Goal: Find contact information: Find contact information

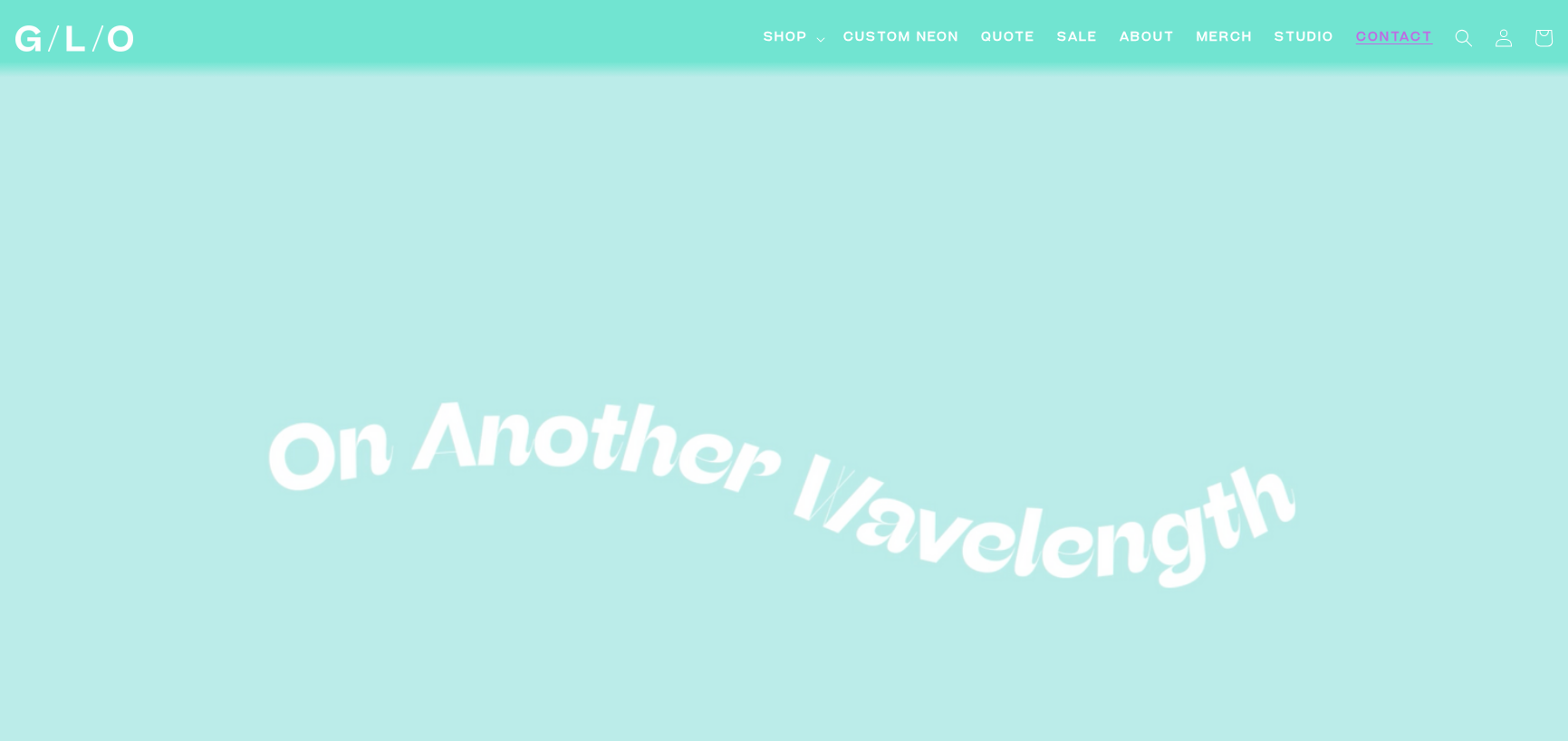
click at [1402, 39] on span "Contact" at bounding box center [1394, 38] width 77 height 19
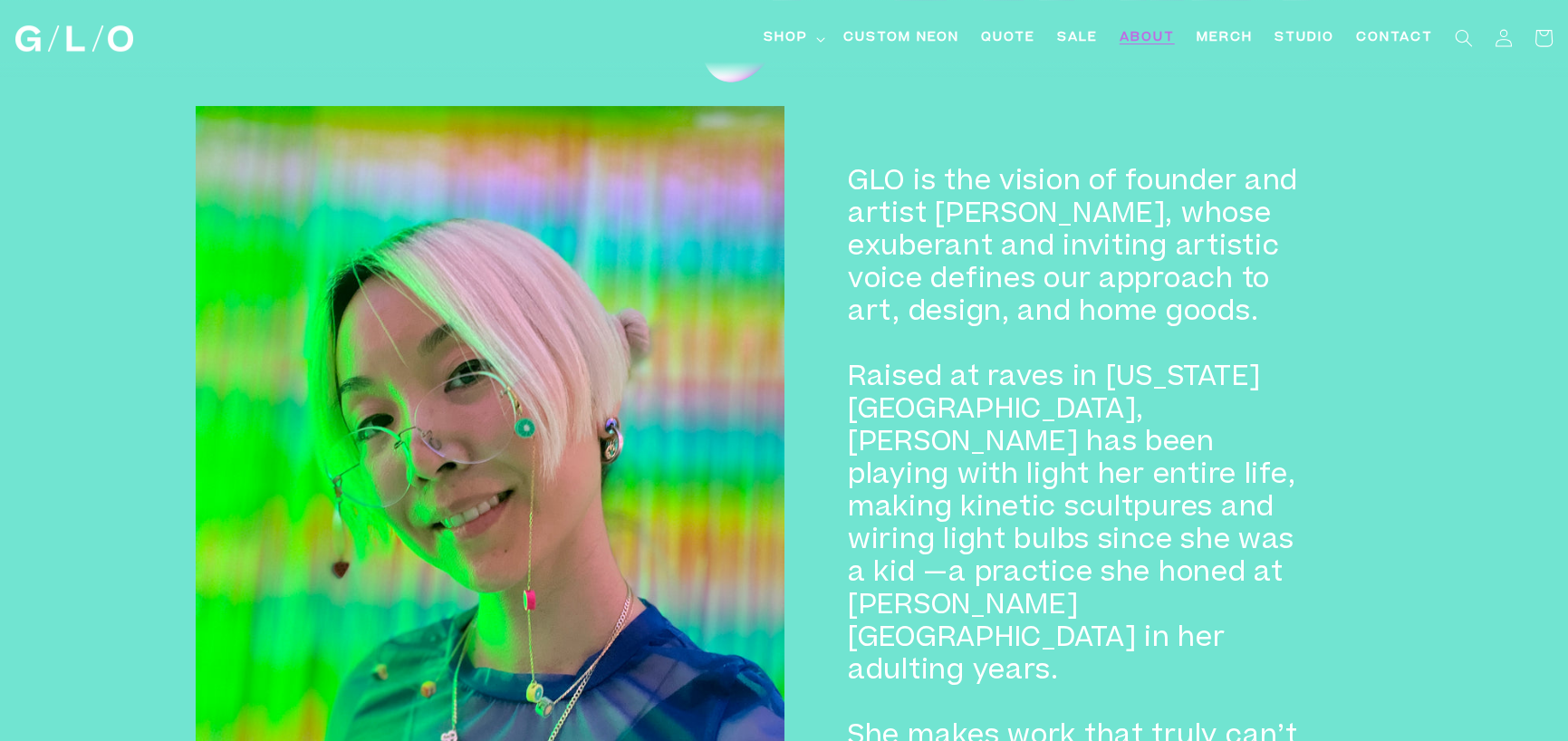
scroll to position [1268, 0]
